Goal: Task Accomplishment & Management: Complete application form

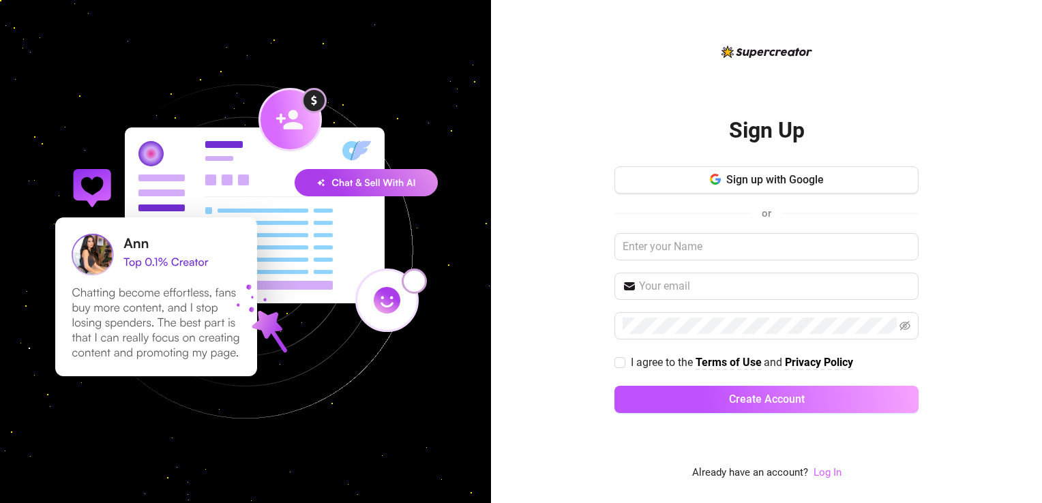
click at [819, 473] on link "Log In" at bounding box center [827, 472] width 28 height 12
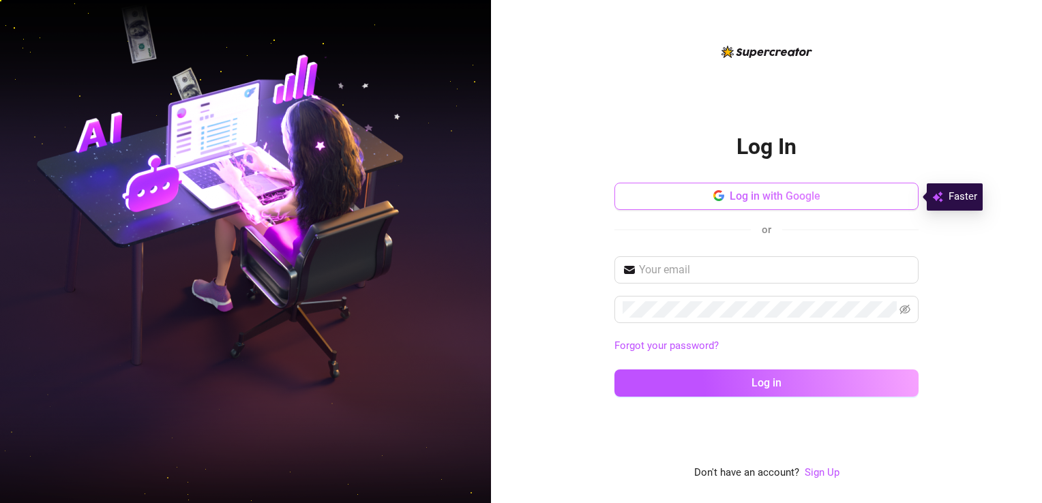
click at [699, 206] on button "Log in with Google" at bounding box center [766, 196] width 304 height 27
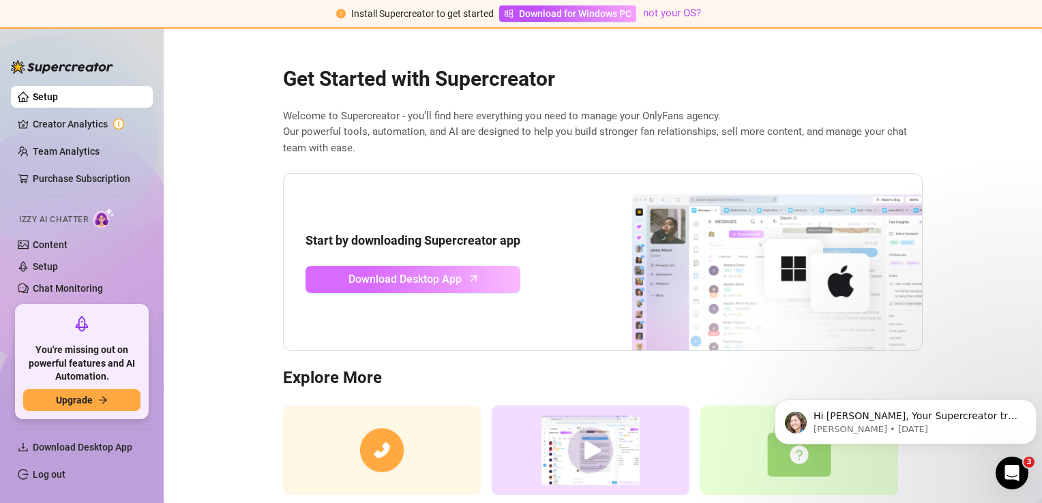
click at [373, 277] on span "Download Desktop App" at bounding box center [404, 279] width 113 height 17
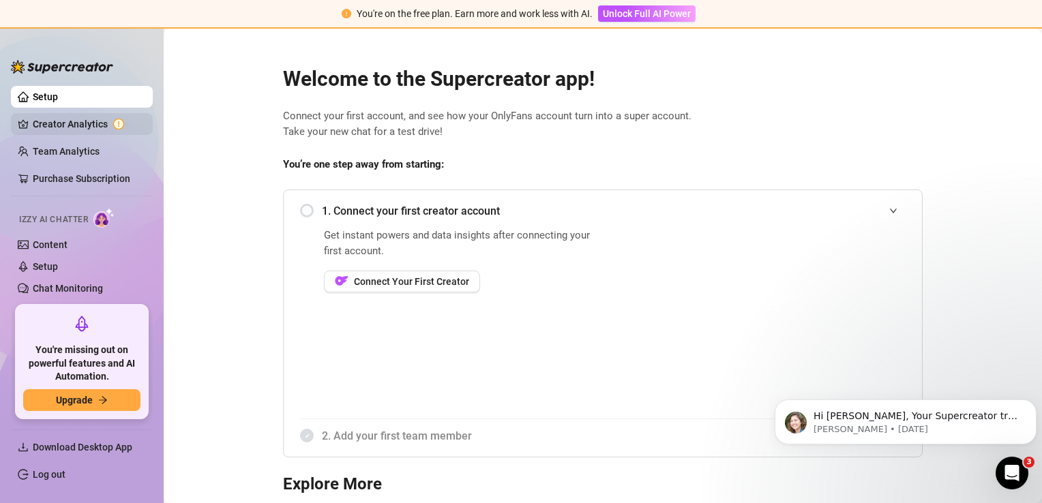
click at [87, 119] on link "Creator Analytics" at bounding box center [87, 124] width 109 height 22
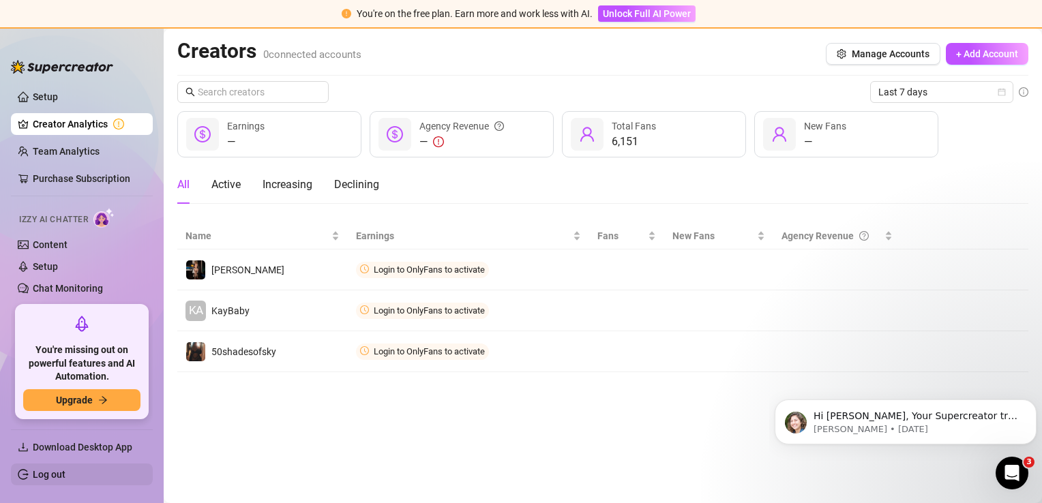
click at [54, 473] on link "Log out" at bounding box center [49, 474] width 33 height 11
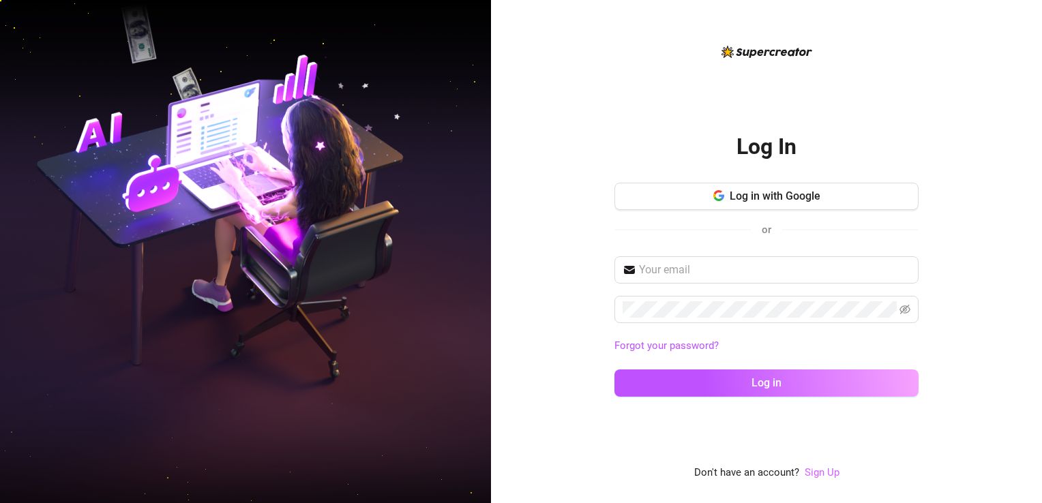
click at [821, 476] on link "Sign Up" at bounding box center [821, 472] width 35 height 12
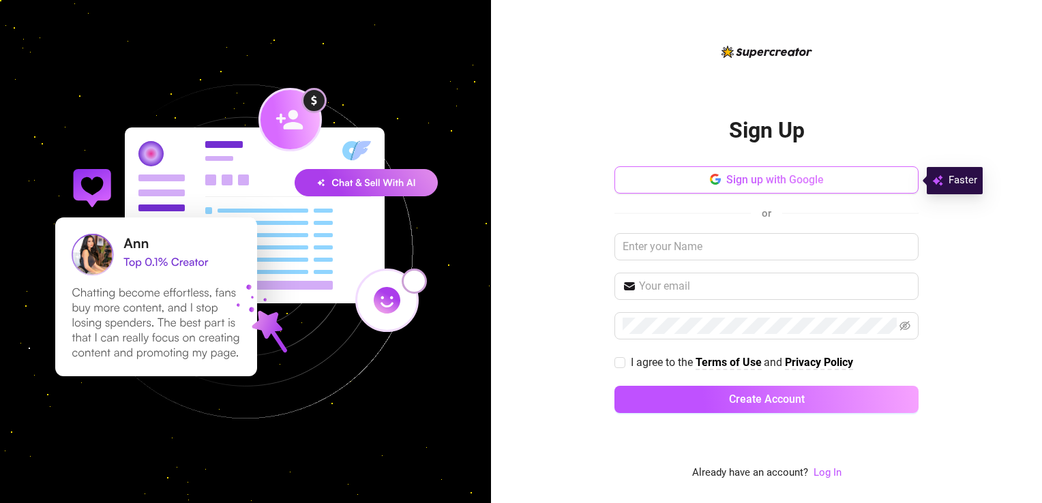
click at [778, 172] on button "Sign up with Google" at bounding box center [766, 179] width 304 height 27
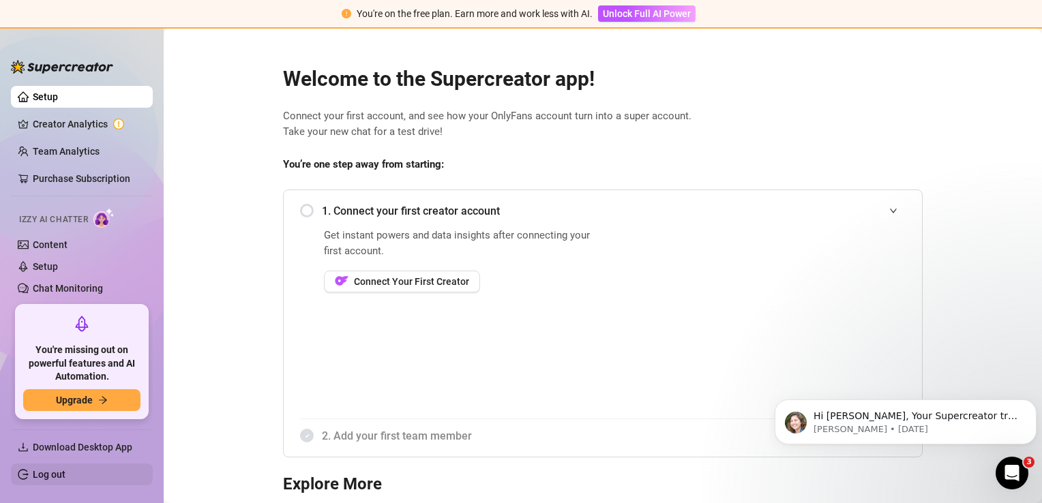
click at [40, 472] on link "Log out" at bounding box center [49, 474] width 33 height 11
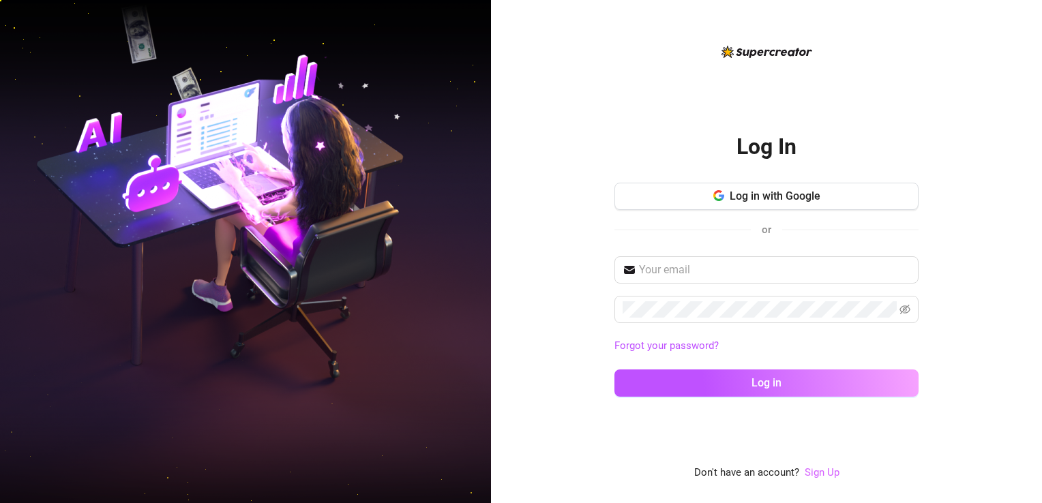
click at [823, 473] on link "Sign Up" at bounding box center [821, 472] width 35 height 12
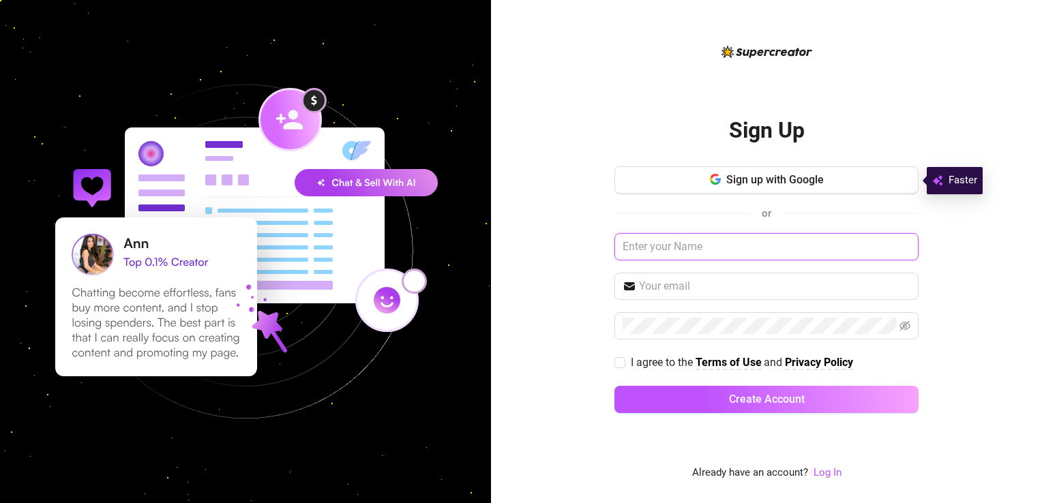
click at [698, 244] on input "text" at bounding box center [766, 246] width 304 height 27
type input "Holly"
click at [695, 284] on input "text" at bounding box center [774, 286] width 271 height 16
click at [665, 279] on input "text" at bounding box center [774, 286] width 271 height 16
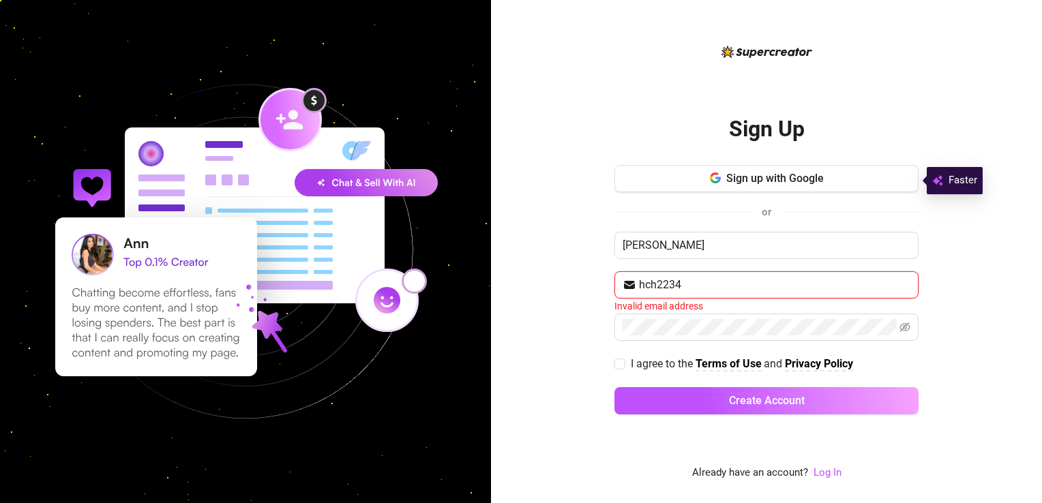
click at [614, 387] on button "Create Account" at bounding box center [766, 400] width 304 height 27
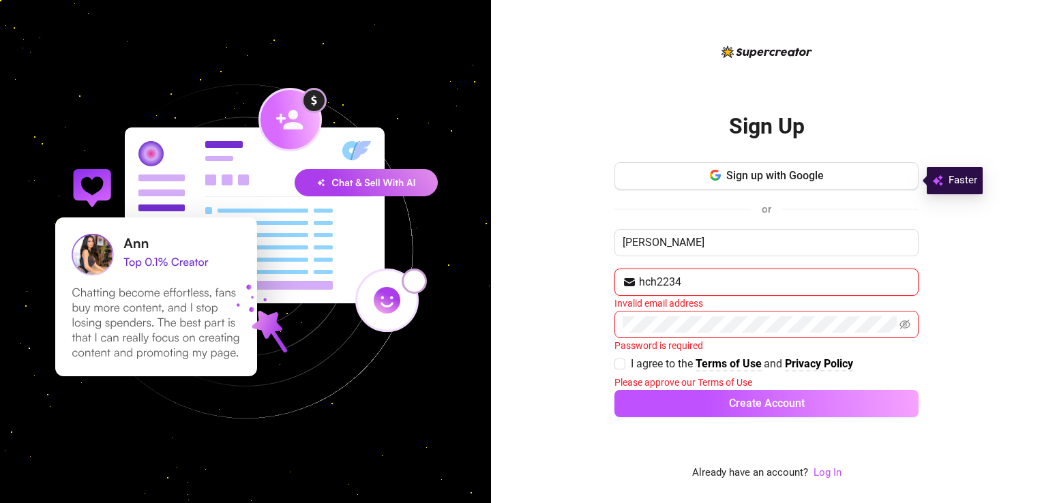
type input "hch2234@gmail.com"
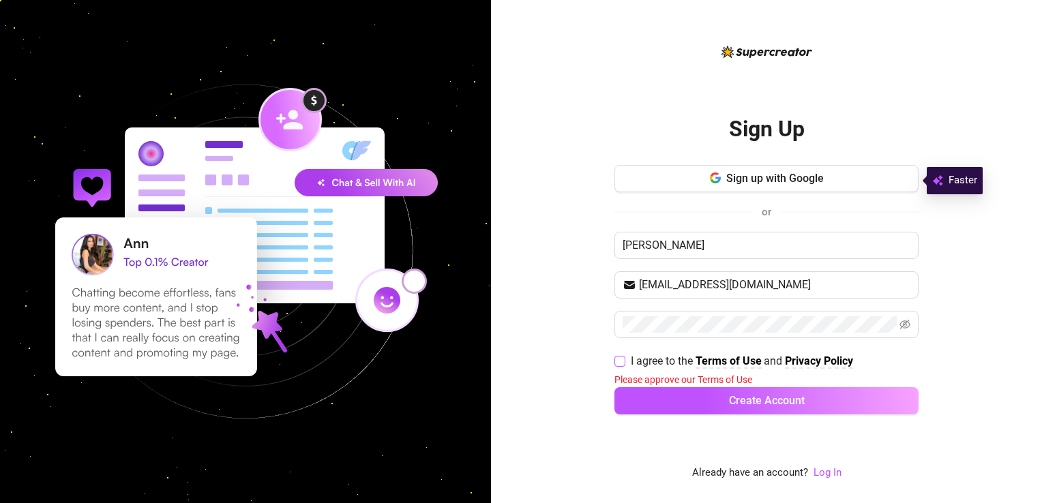
click at [624, 363] on span at bounding box center [619, 361] width 11 height 11
click at [624, 363] on input "I agree to the Terms of Use and Privacy Policy" at bounding box center [619, 361] width 10 height 10
checkbox input "true"
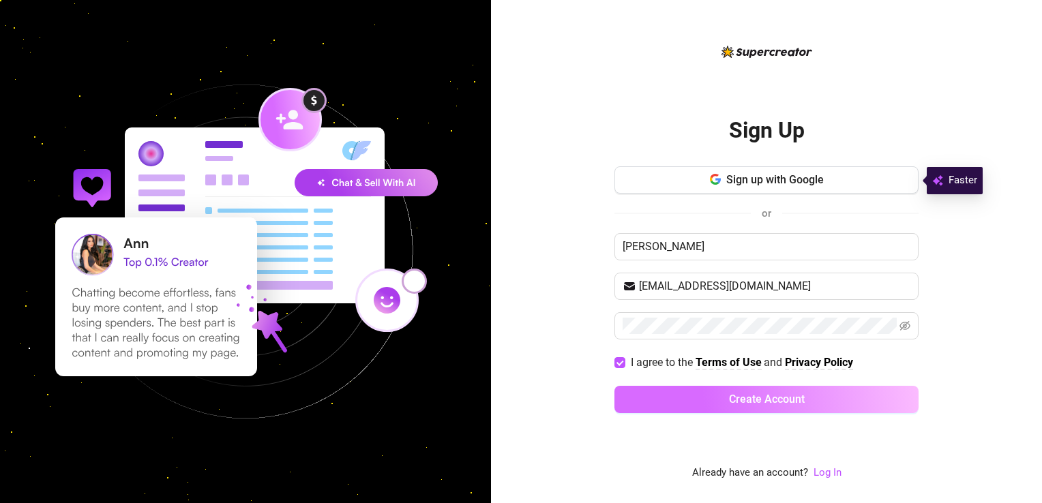
click at [656, 401] on button "Create Account" at bounding box center [766, 399] width 304 height 27
